Goal: Task Accomplishment & Management: Complete application form

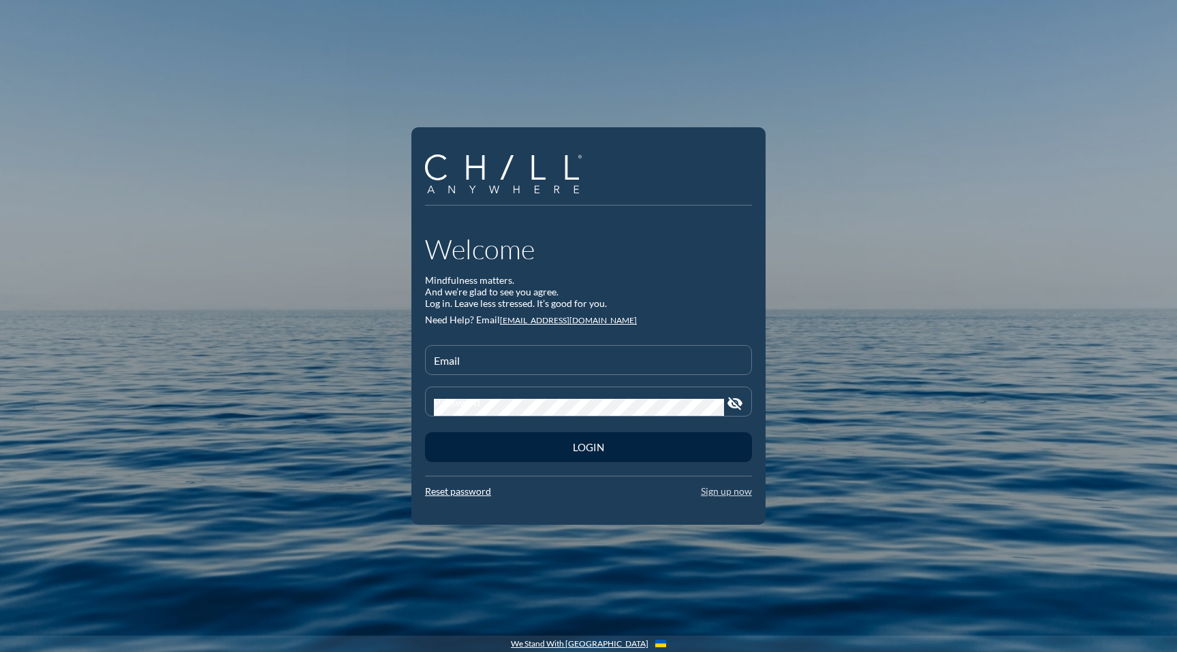
click at [711, 494] on link "Sign up now" at bounding box center [726, 491] width 51 height 12
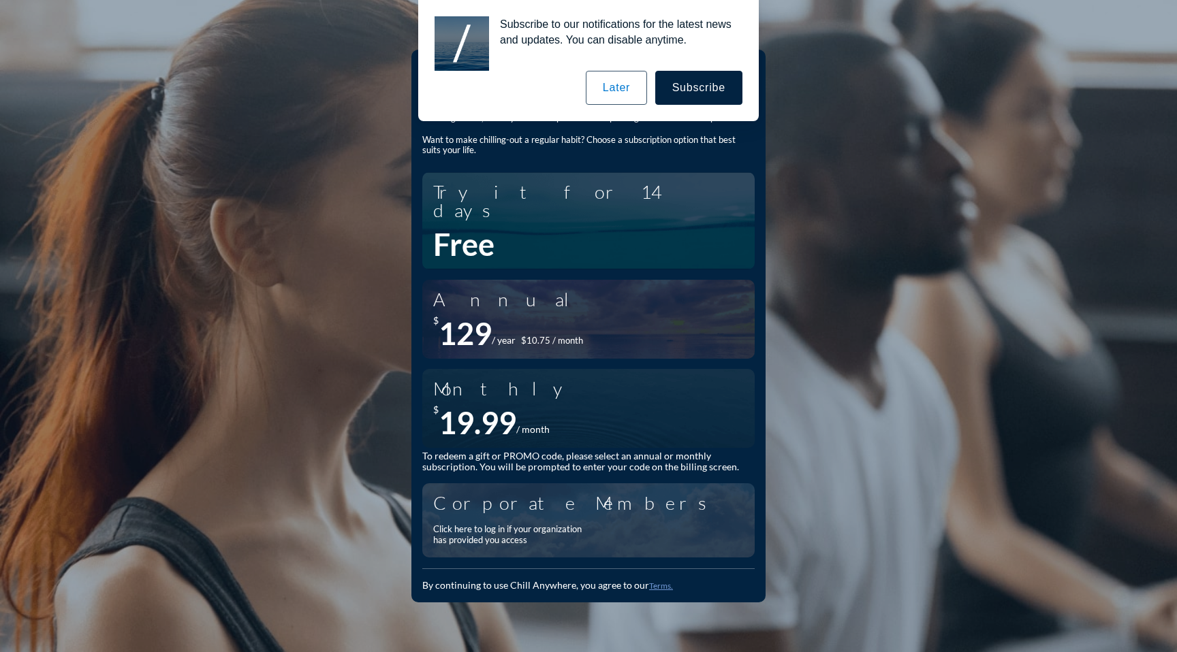
click at [624, 91] on button "Later" at bounding box center [616, 88] width 61 height 34
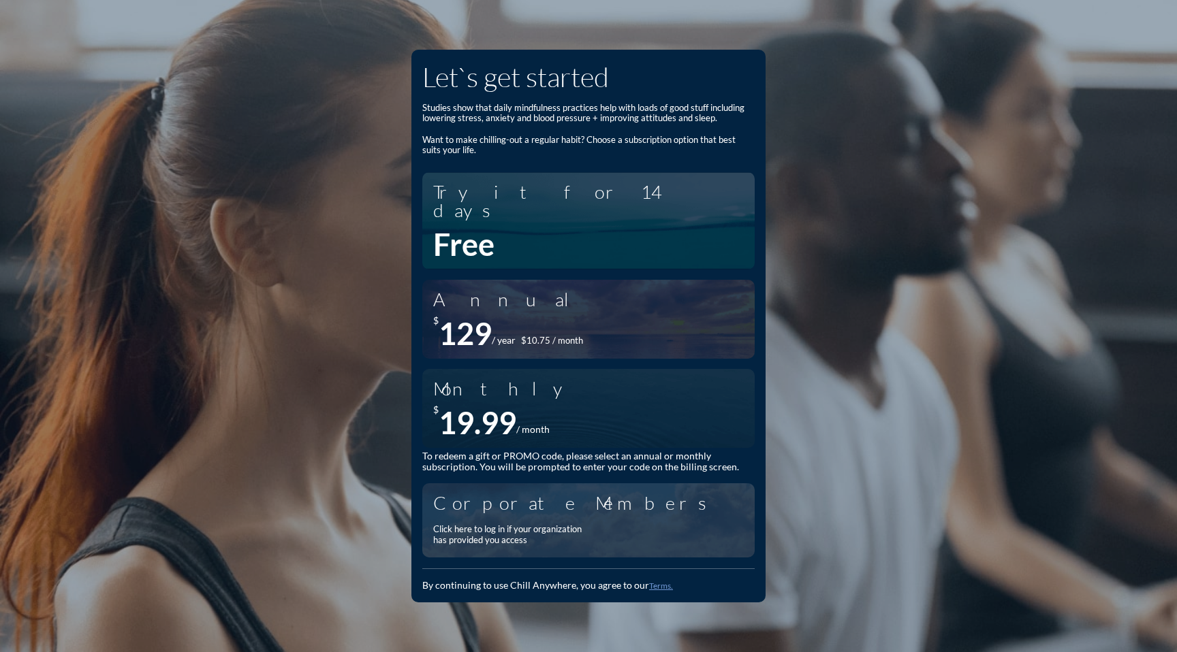
click at [489, 524] on div "Click here to log in if your organization has provided you access" at bounding box center [511, 534] width 157 height 21
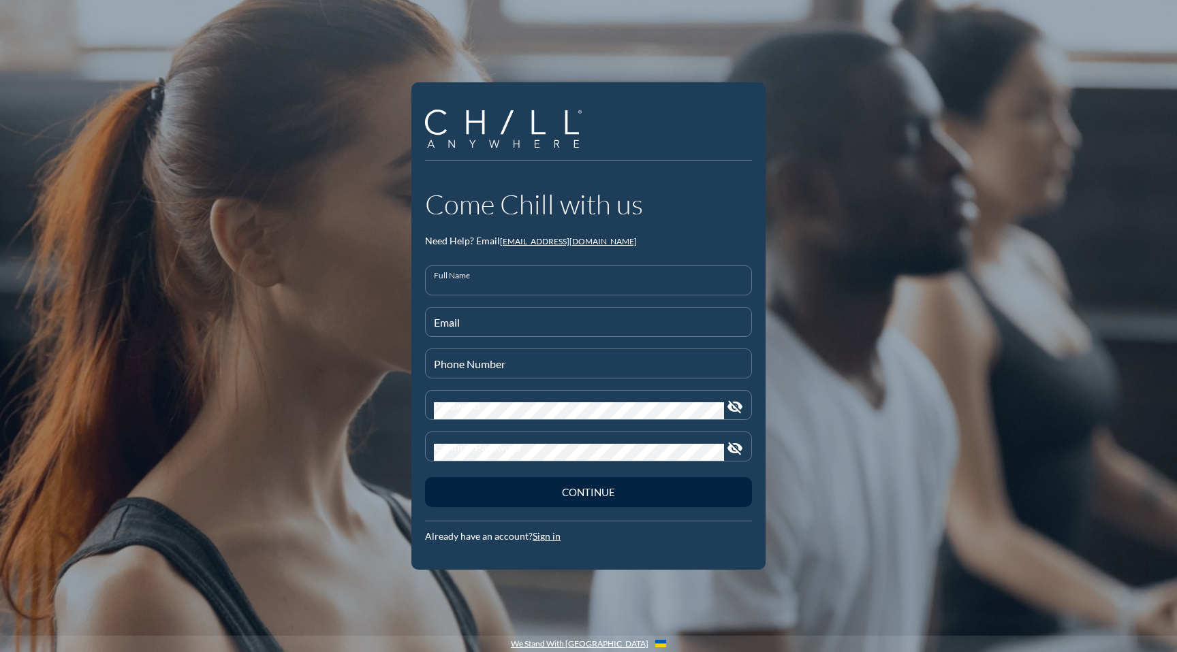
click at [466, 287] on input "Full Name" at bounding box center [588, 286] width 309 height 17
type input "[PERSON_NAME]"
type input "[EMAIL_ADDRESS][DOMAIN_NAME]"
type input "[PHONE_NUMBER]"
click at [425, 477] on button "Continue" at bounding box center [588, 492] width 327 height 30
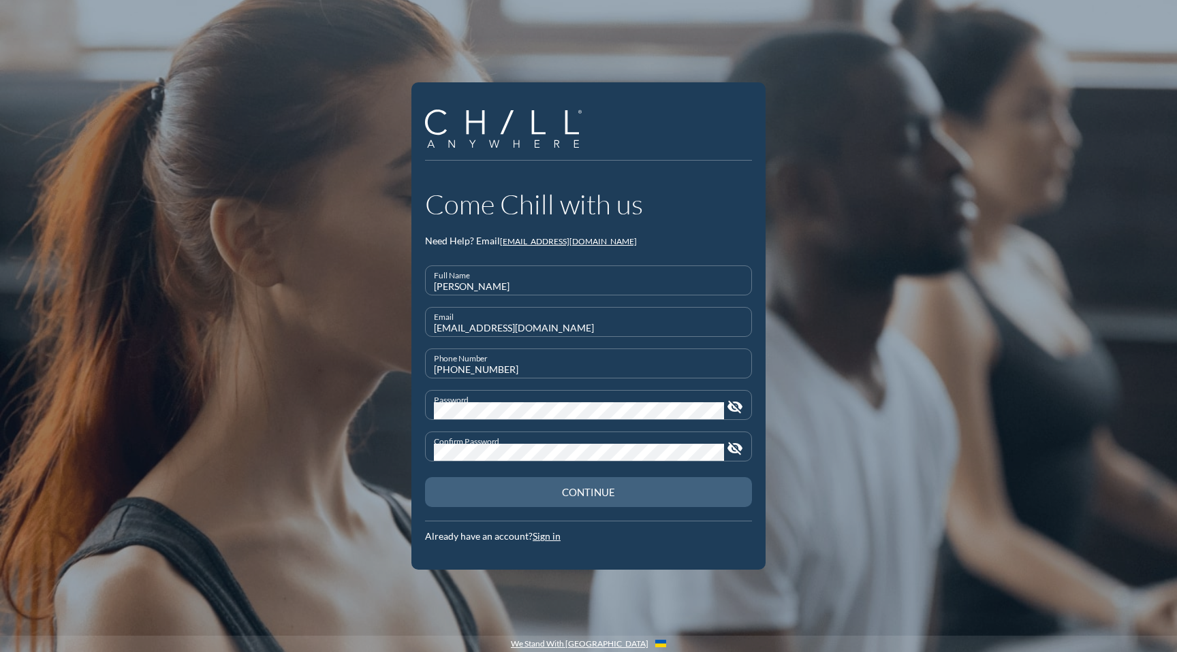
click at [460, 500] on button "Continue" at bounding box center [588, 492] width 327 height 30
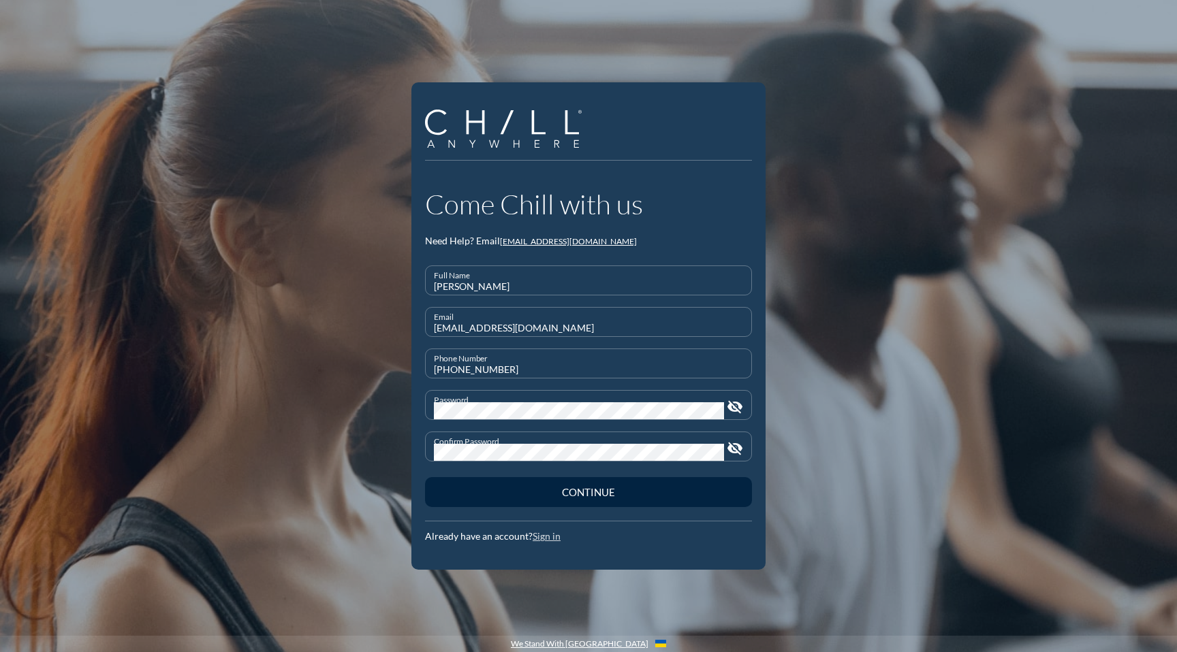
click at [546, 539] on link "Sign in" at bounding box center [546, 536] width 28 height 12
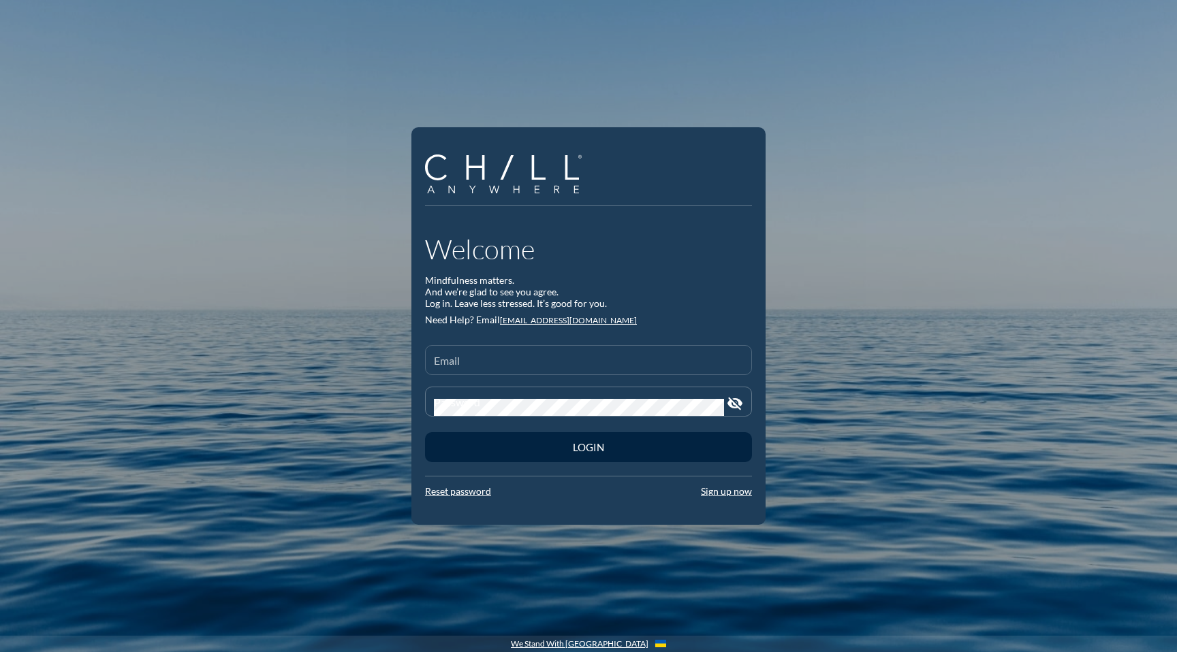
click at [487, 359] on input "Email" at bounding box center [588, 365] width 309 height 17
type input "dsbrown@rwb"
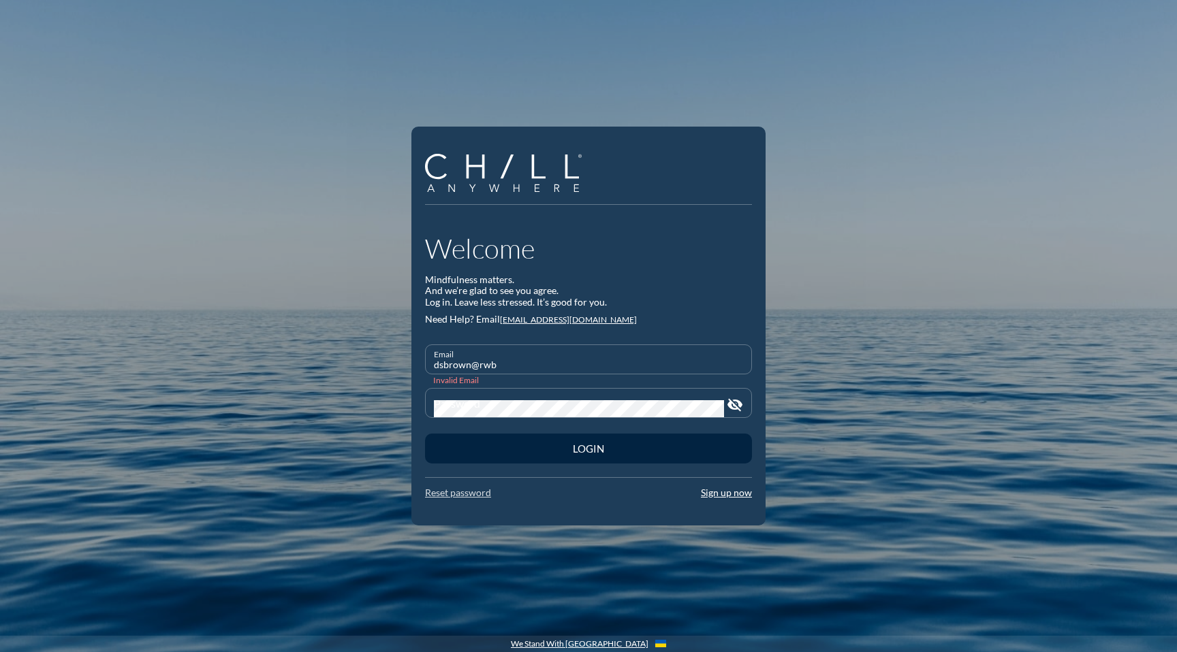
click at [448, 496] on link "Reset password" at bounding box center [458, 493] width 66 height 12
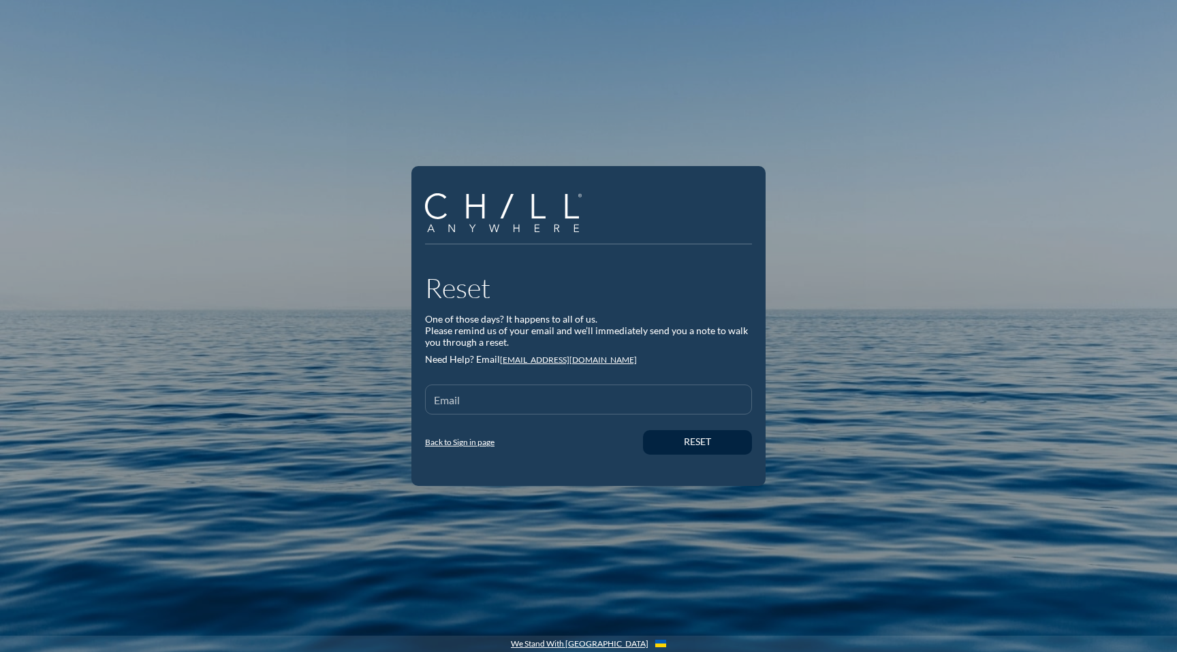
click at [455, 390] on div "Email" at bounding box center [588, 399] width 309 height 29
type input "[EMAIL_ADDRESS][DOMAIN_NAME]"
click at [643, 430] on button "Reset" at bounding box center [697, 442] width 109 height 25
